Goal: Information Seeking & Learning: Learn about a topic

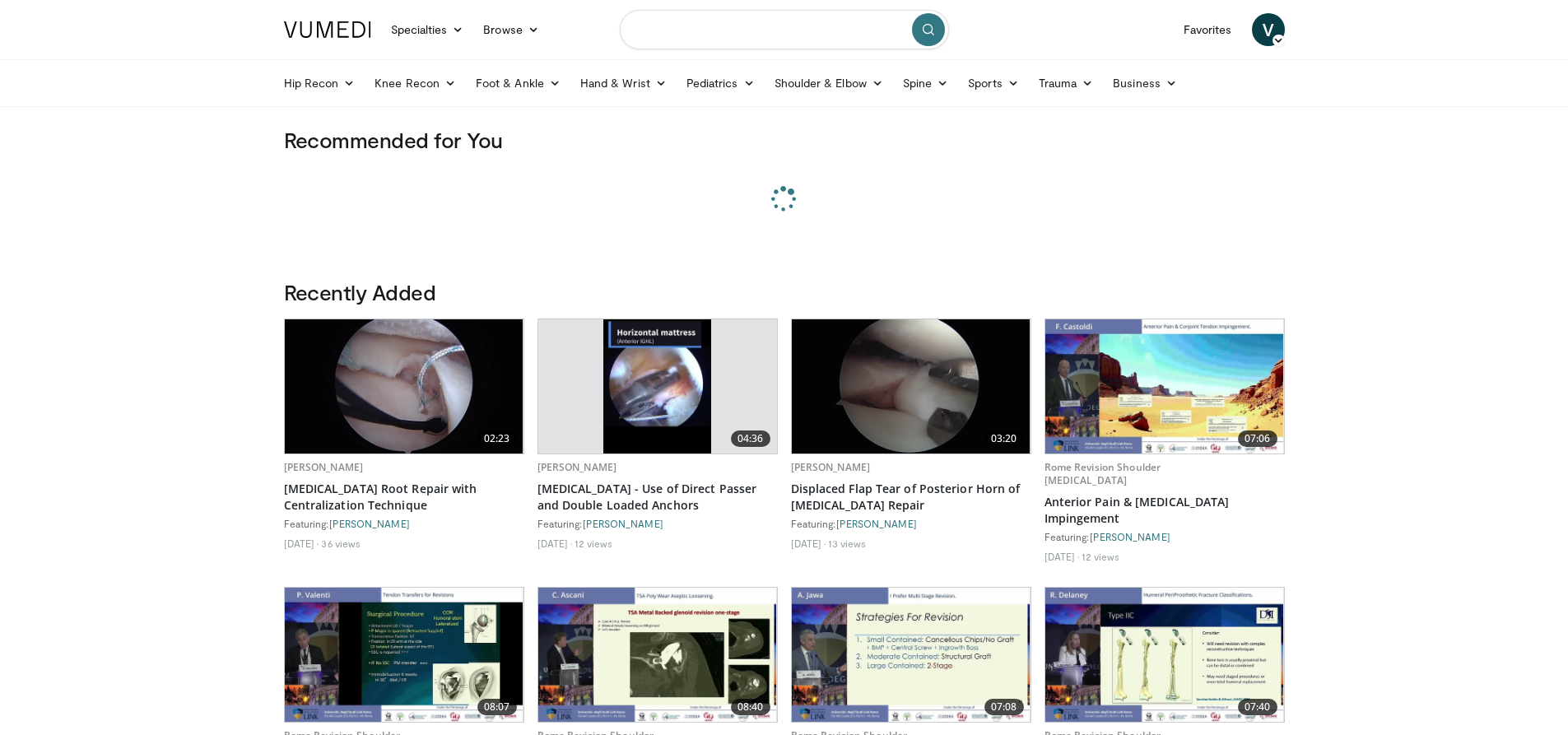
click at [797, 36] on input "Search topics, interventions" at bounding box center [784, 29] width 329 height 39
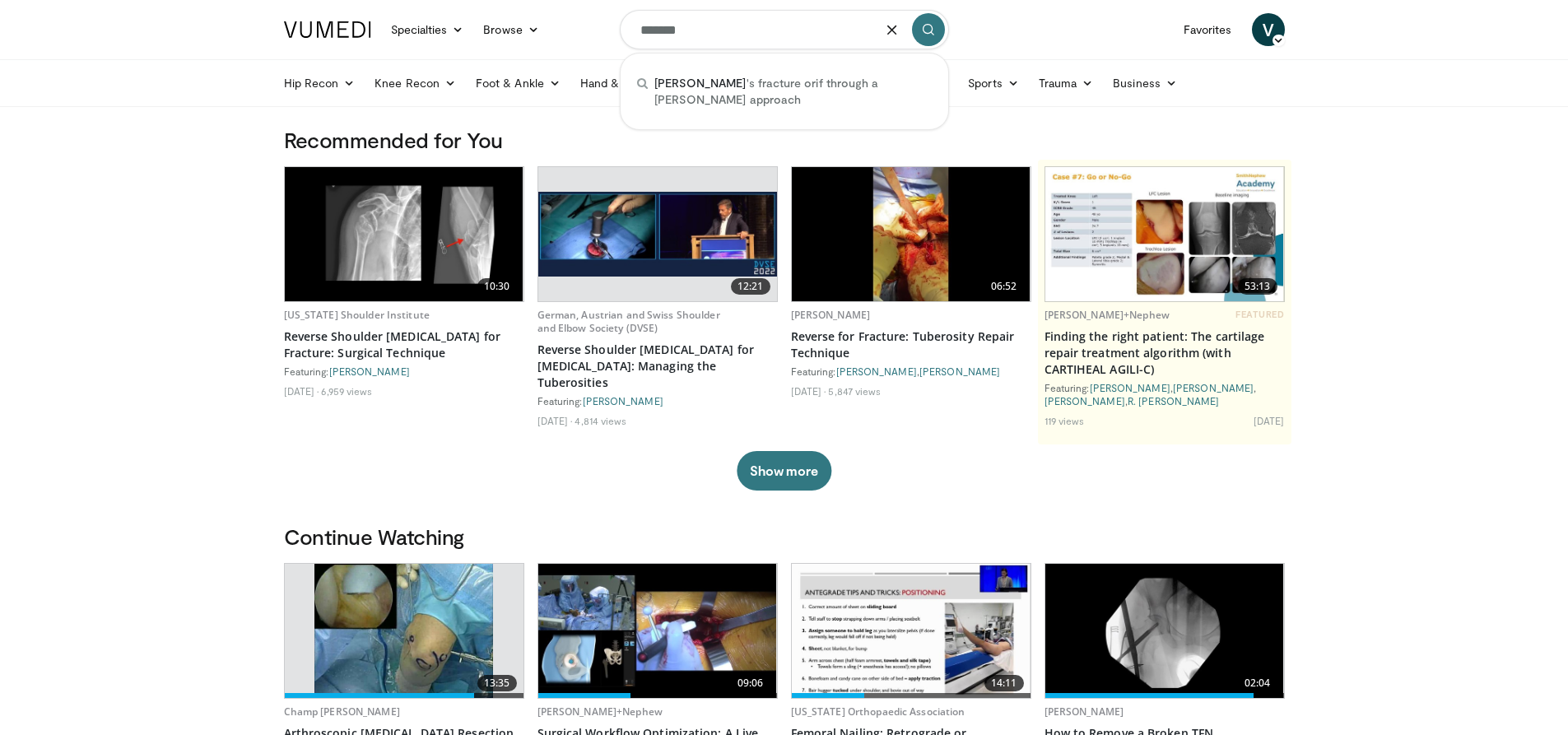
type input "*******"
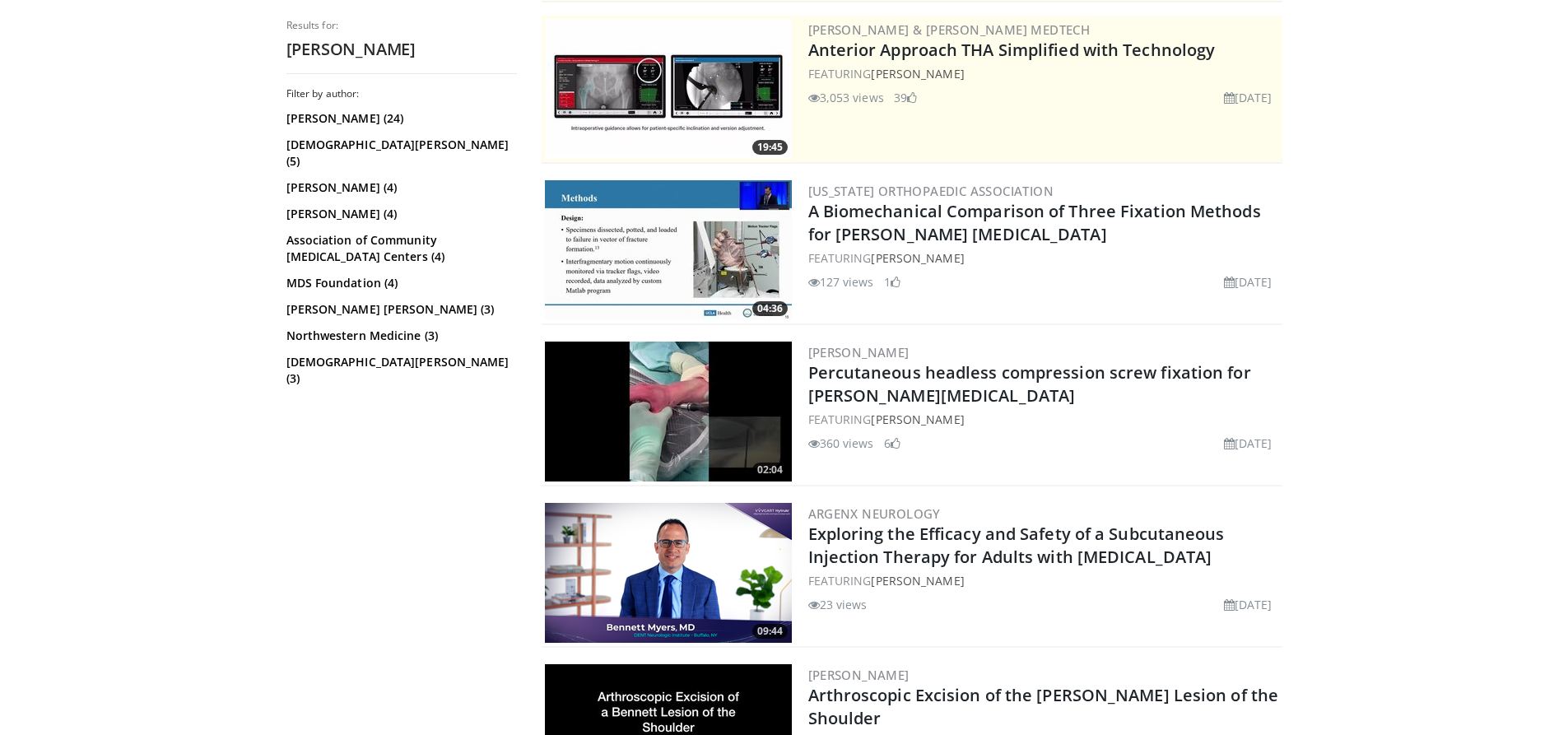
scroll to position [329, 0]
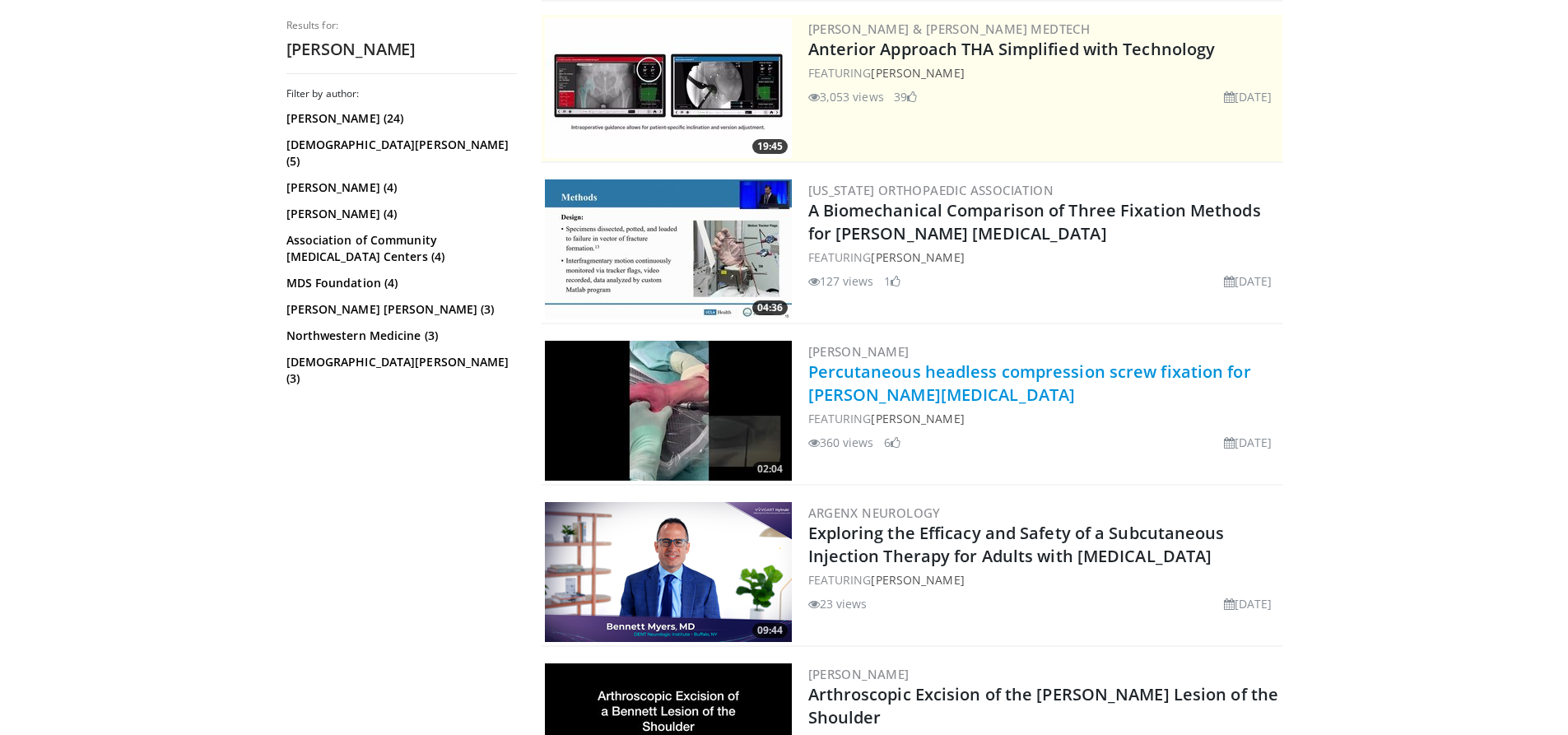
click at [841, 390] on link "Percutaneous headless compression screw fixation for [PERSON_NAME][MEDICAL_DATA]" at bounding box center [1029, 383] width 442 height 45
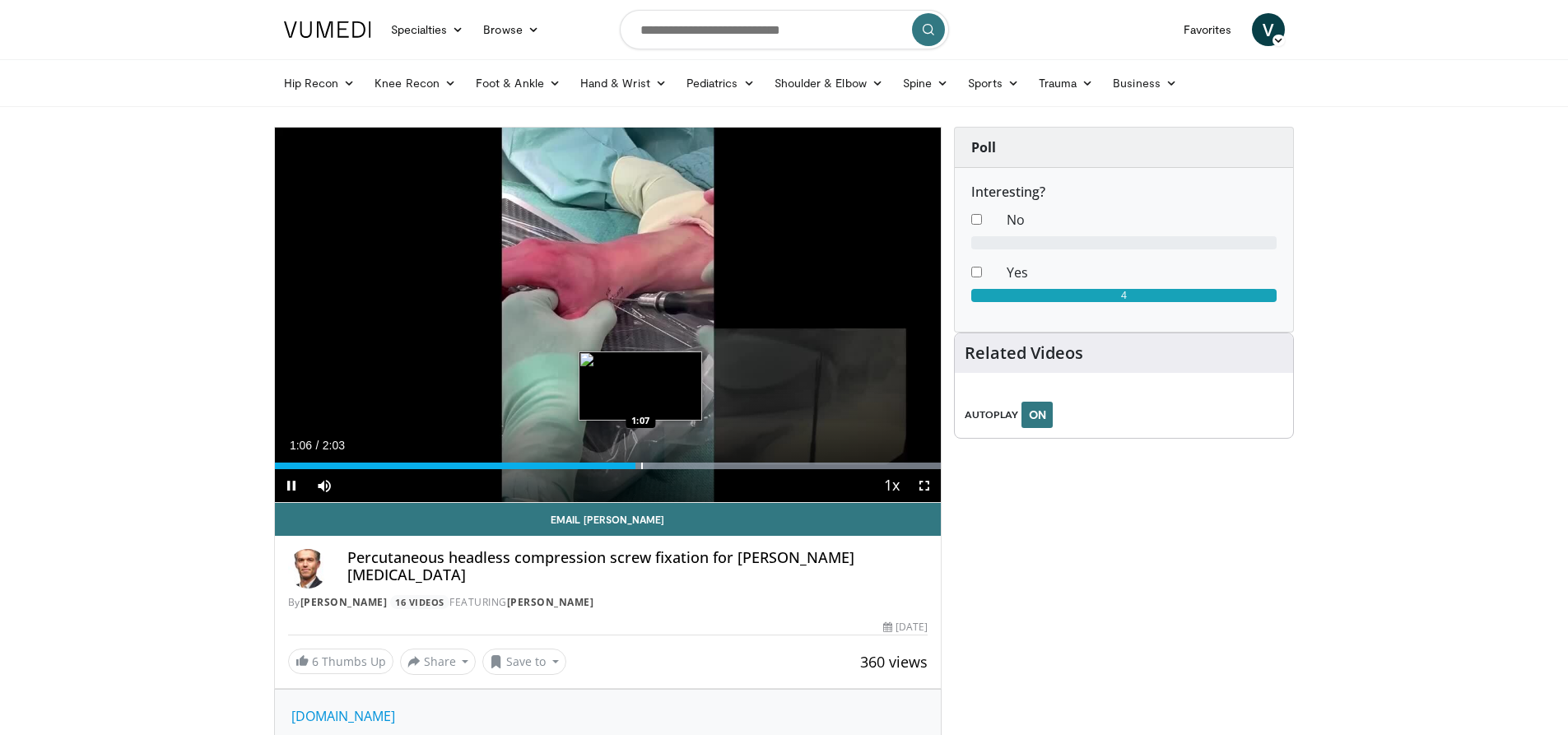
click at [641, 464] on div "Progress Bar" at bounding box center [642, 465] width 2 height 7
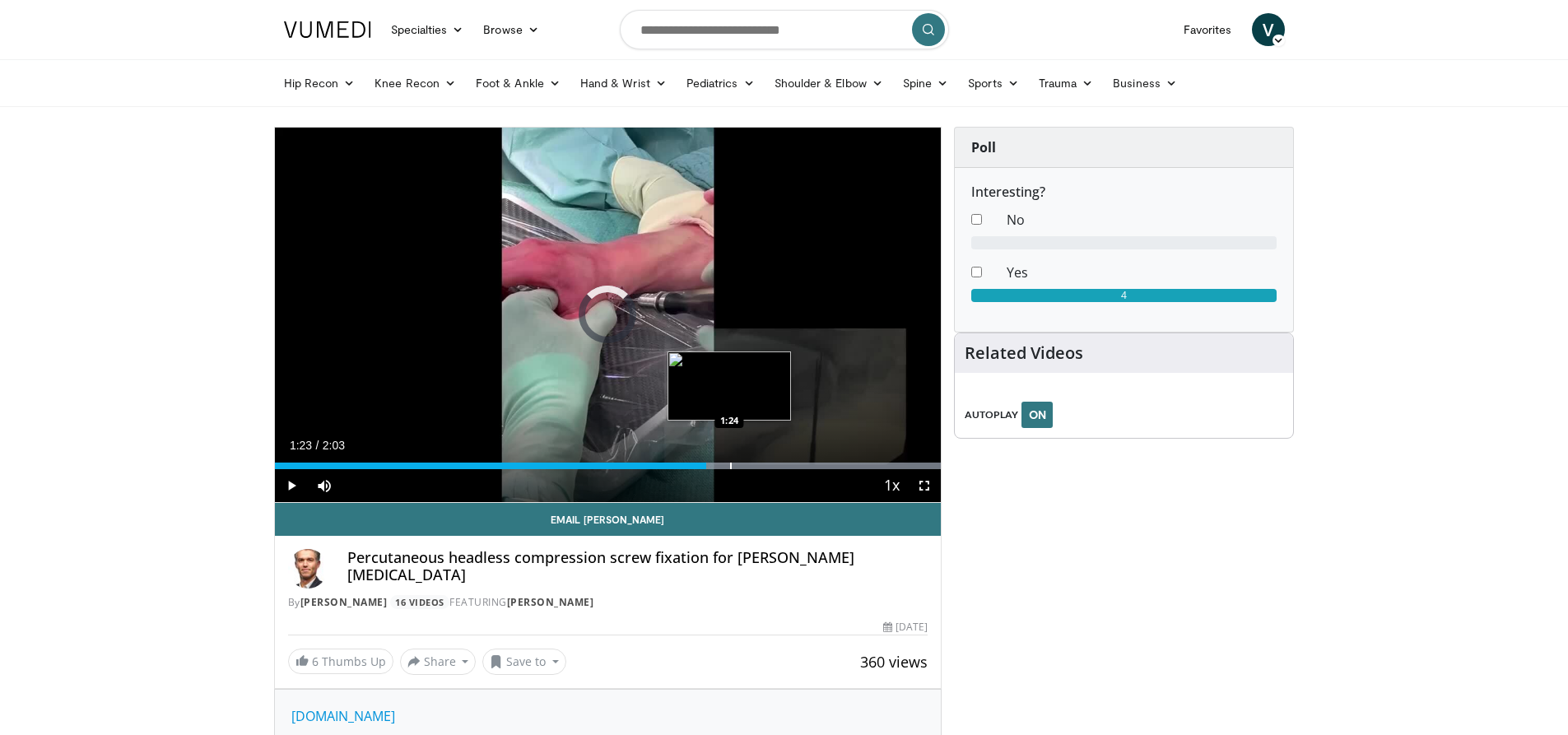
click at [728, 464] on div "Progress Bar" at bounding box center [695, 465] width 493 height 7
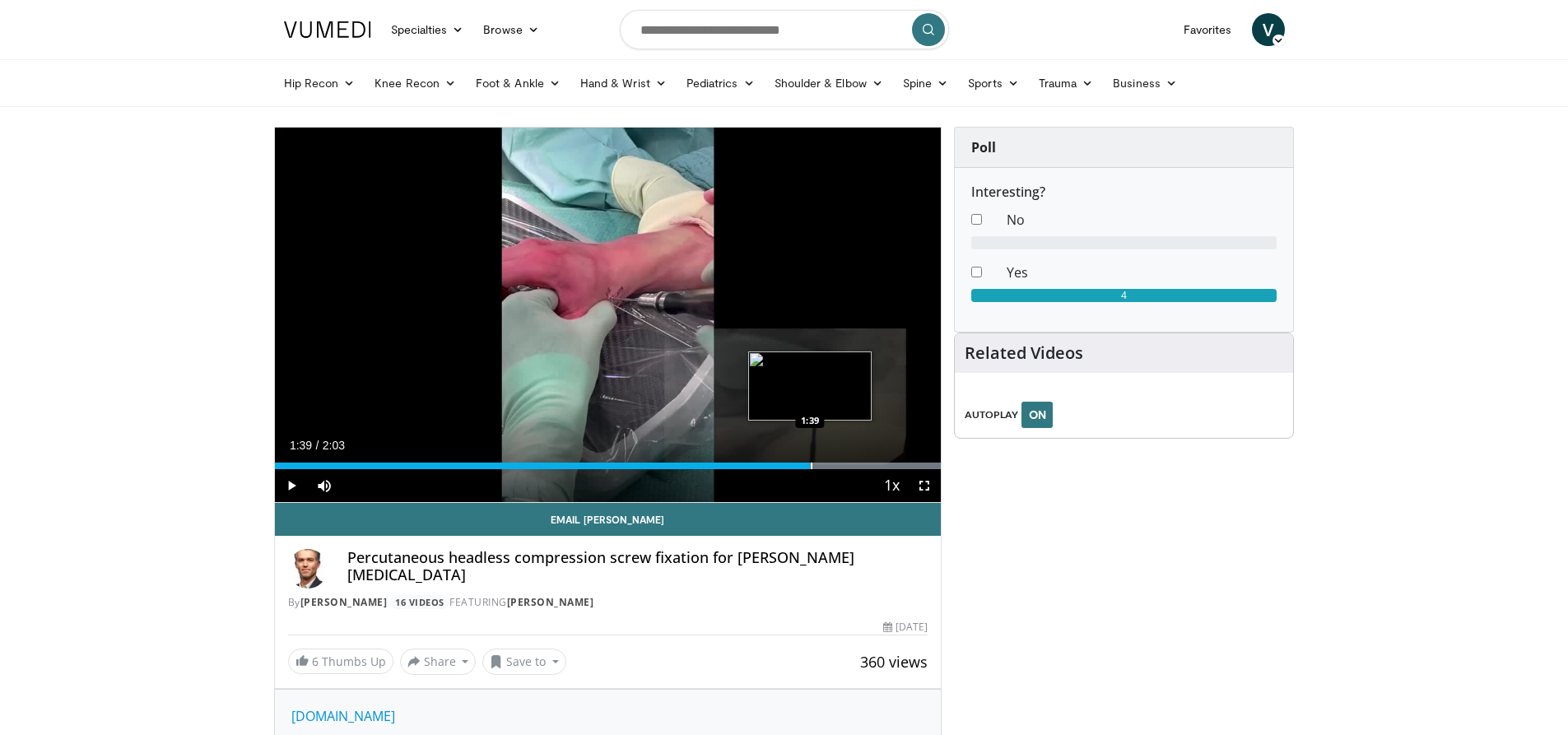
click at [811, 463] on div "Progress Bar" at bounding box center [812, 465] width 2 height 7
click at [851, 462] on div "Progress Bar" at bounding box center [852, 465] width 2 height 7
click at [894, 462] on div "Progress Bar" at bounding box center [695, 465] width 493 height 7
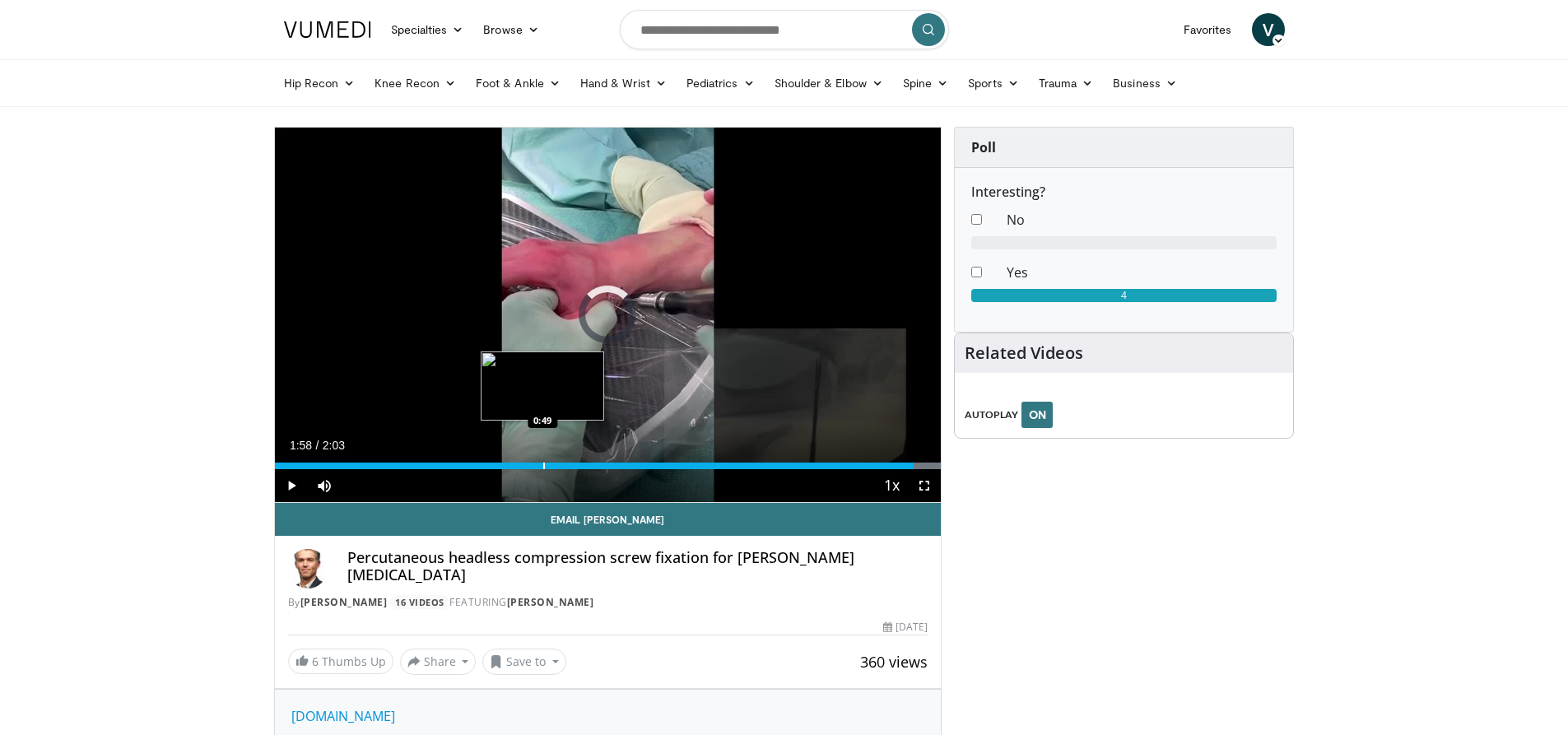
click at [541, 460] on div "Loaded : 100.00% 1:58 0:49" at bounding box center [607, 462] width 667 height 15
